Goal: Find specific page/section: Find specific page/section

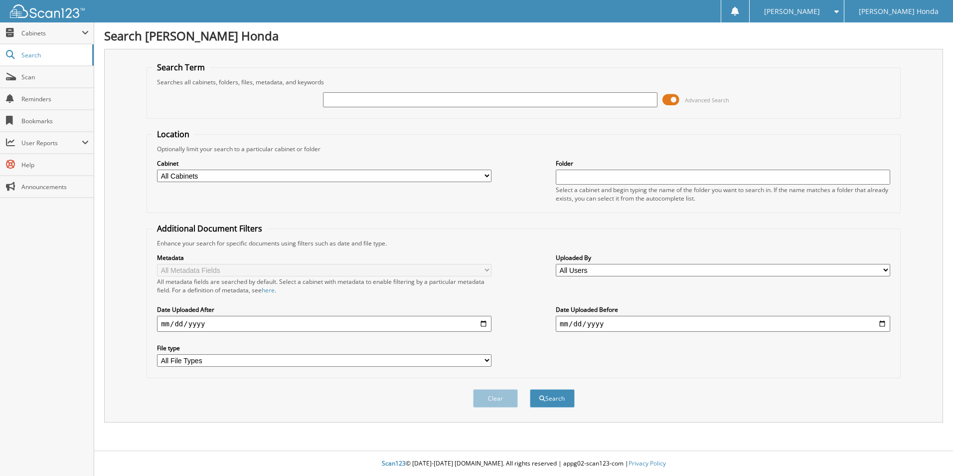
click at [425, 100] on input "text" at bounding box center [490, 99] width 335 height 15
type input "298974"
click at [530, 389] on button "Search" at bounding box center [552, 398] width 45 height 18
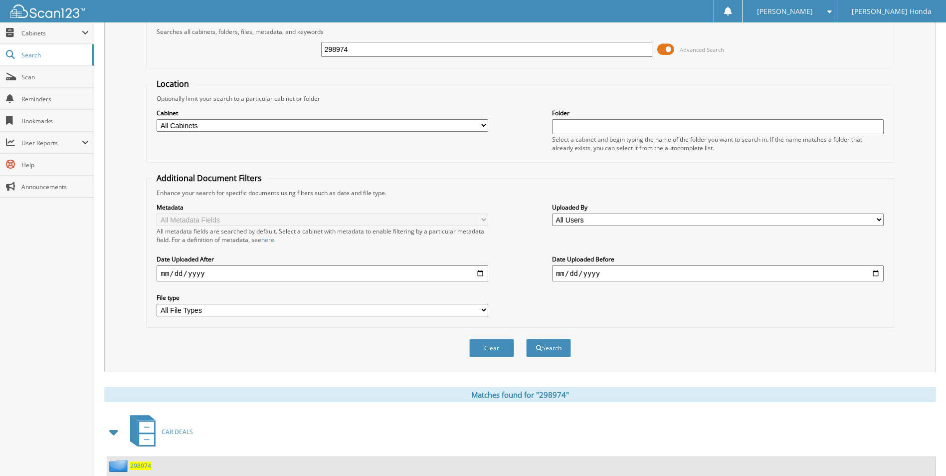
scroll to position [121, 0]
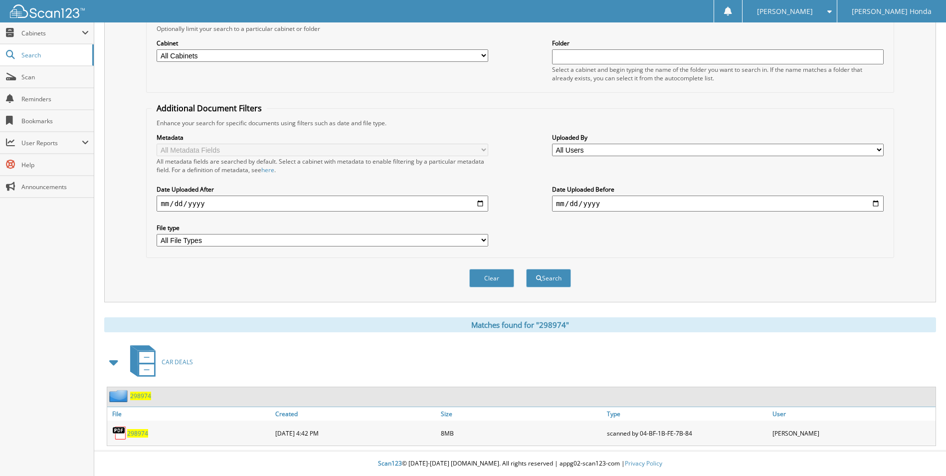
click at [138, 432] on span "298974" at bounding box center [137, 433] width 21 height 8
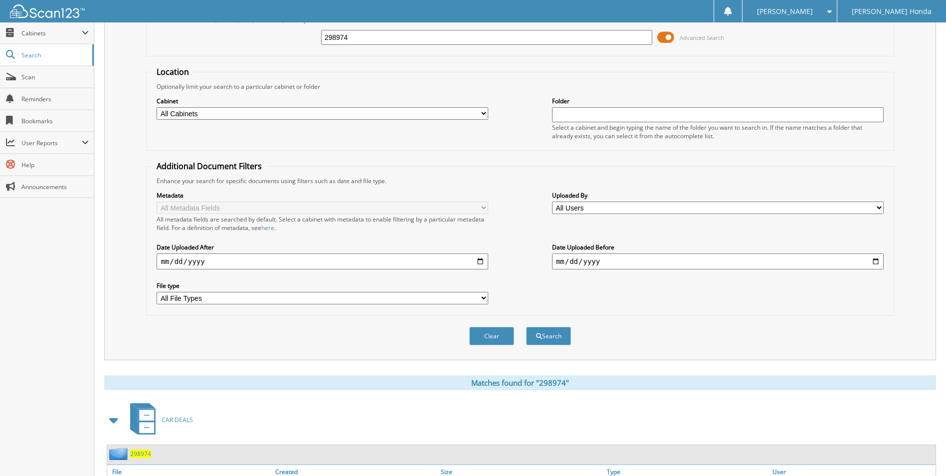
scroll to position [0, 0]
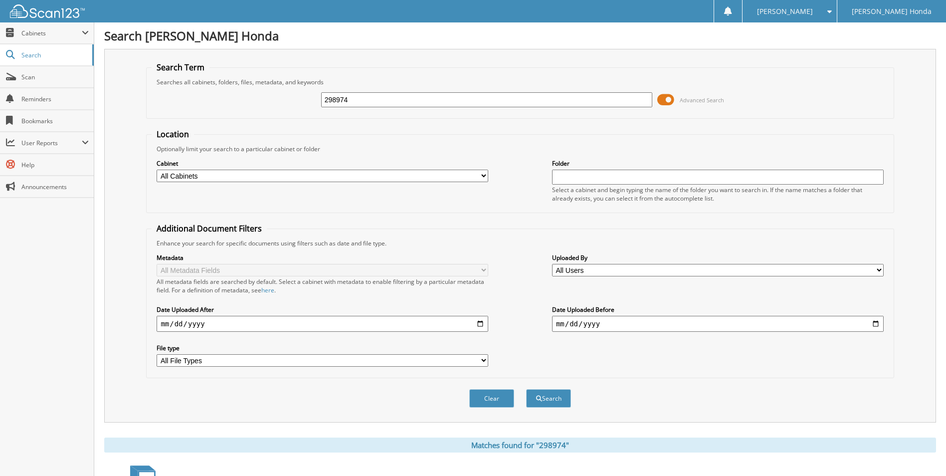
click at [403, 106] on input "298974" at bounding box center [487, 99] width 332 height 15
type input "2"
type input "233065"
click at [526, 389] on button "Search" at bounding box center [548, 398] width 45 height 18
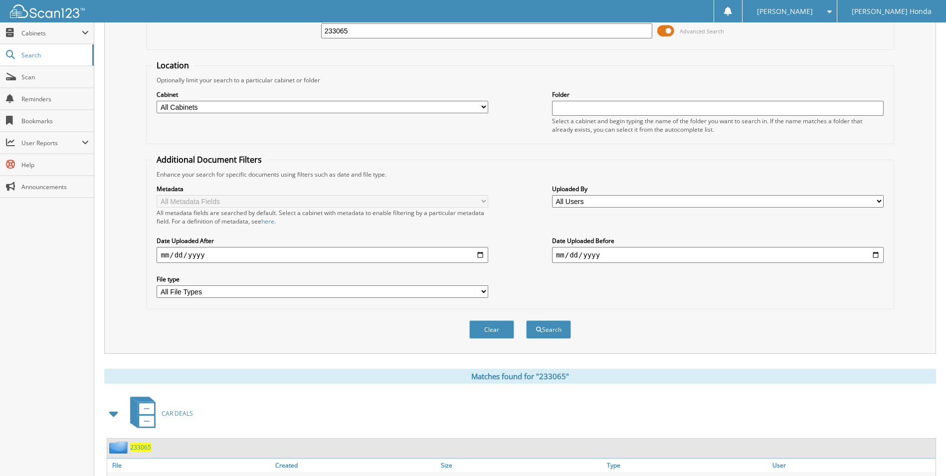
scroll to position [121, 0]
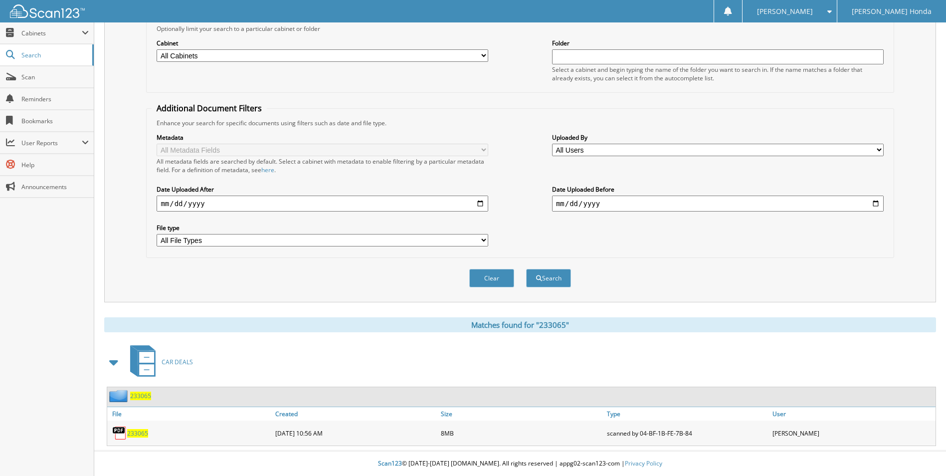
click at [135, 430] on span "233065" at bounding box center [137, 433] width 21 height 8
click at [140, 433] on span "233065" at bounding box center [137, 433] width 21 height 8
click at [135, 430] on span "233065" at bounding box center [137, 433] width 21 height 8
click at [137, 434] on span "233065" at bounding box center [137, 433] width 21 height 8
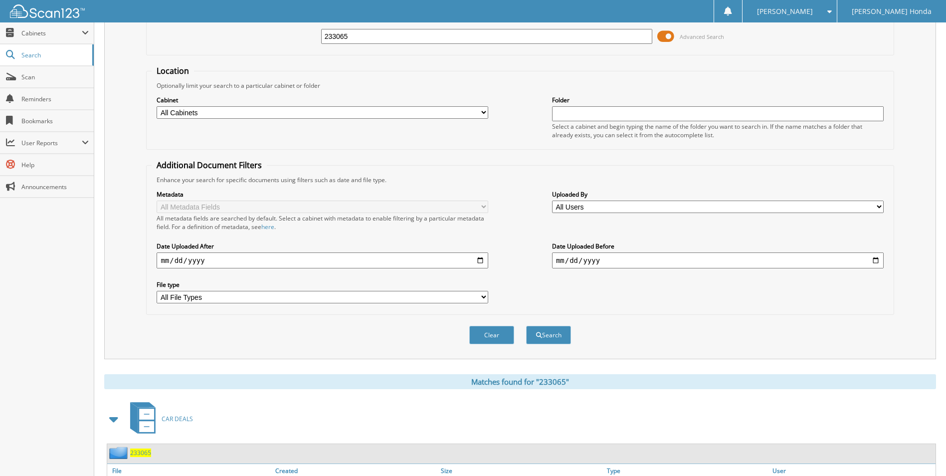
scroll to position [0, 0]
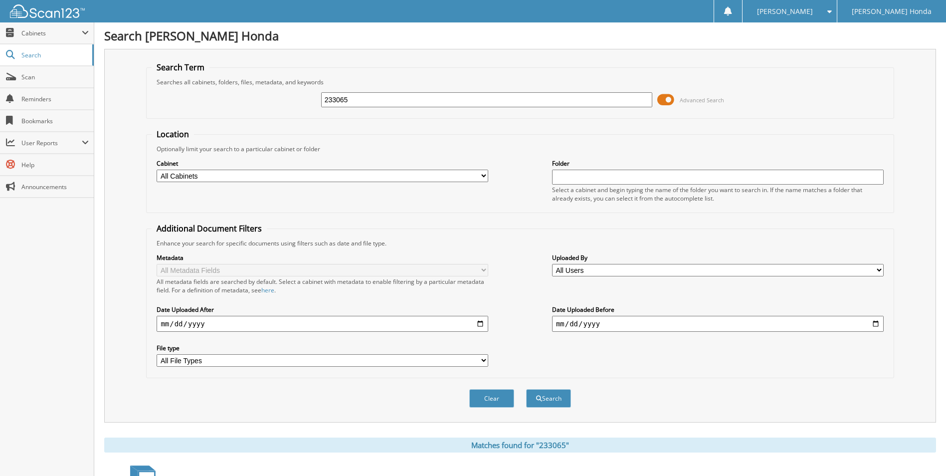
click at [370, 103] on input "233065" at bounding box center [487, 99] width 332 height 15
type input "2"
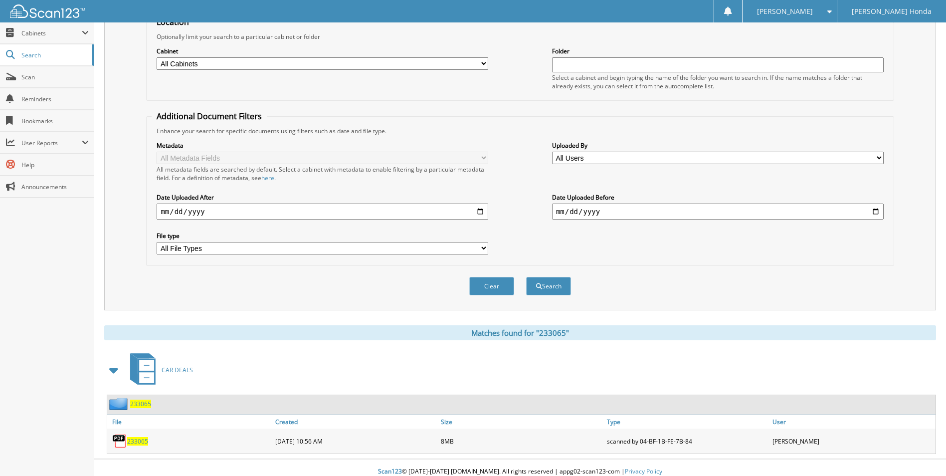
scroll to position [121, 0]
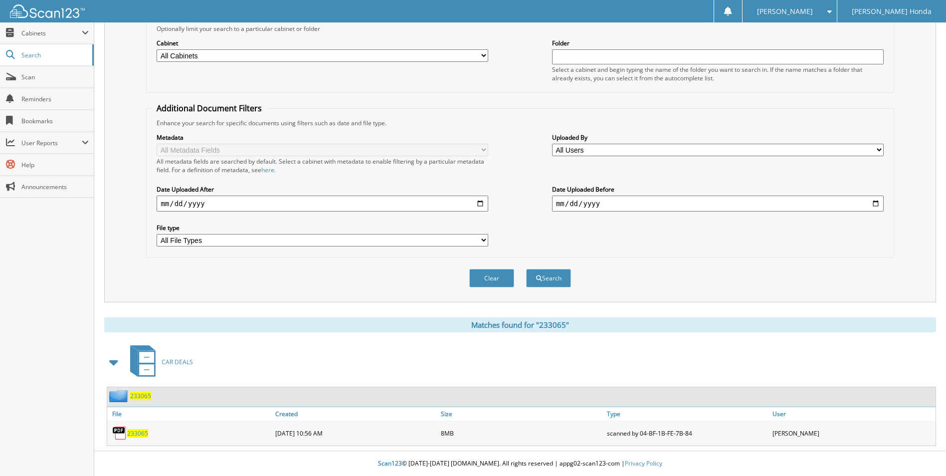
click at [143, 432] on span "233065" at bounding box center [137, 433] width 21 height 8
